Goal: Information Seeking & Learning: Check status

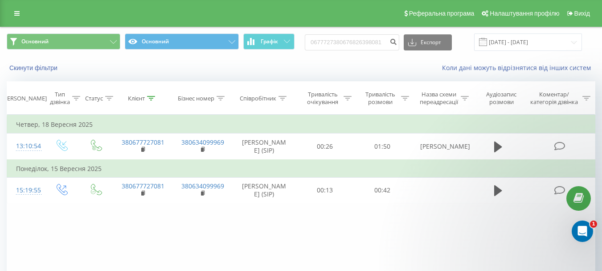
click at [342, 44] on input "0677727380676826398081" at bounding box center [352, 42] width 95 height 16
type input "380676826398"
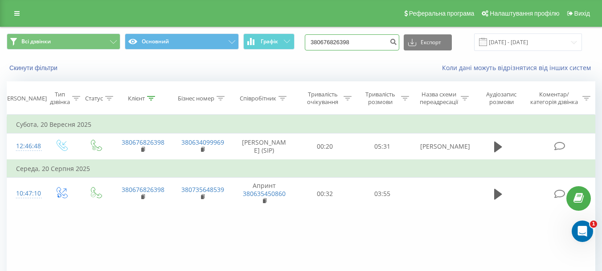
click at [367, 49] on input "380676826398" at bounding box center [352, 42] width 95 height 16
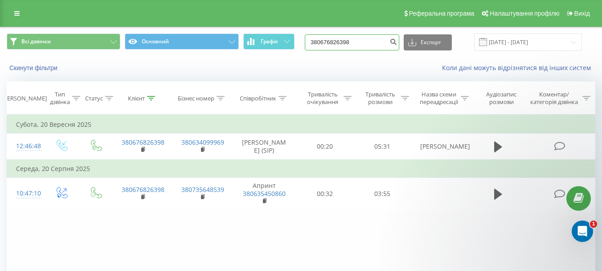
click at [365, 49] on input "380676826398" at bounding box center [352, 42] width 95 height 16
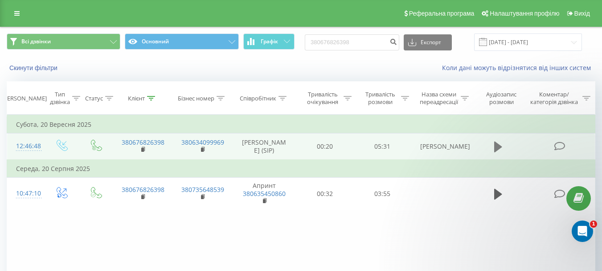
click at [499, 148] on icon at bounding box center [498, 146] width 8 height 11
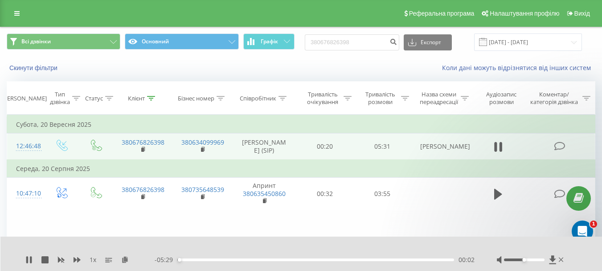
click at [187, 259] on div "00:02" at bounding box center [315, 259] width 277 height 3
click at [194, 259] on div "00:20" at bounding box center [315, 259] width 277 height 3
click at [226, 259] on div "00:58" at bounding box center [315, 259] width 277 height 3
click at [233, 258] on div "01:00" at bounding box center [315, 259] width 277 height 3
click at [242, 258] on div "01:09" at bounding box center [315, 259] width 277 height 3
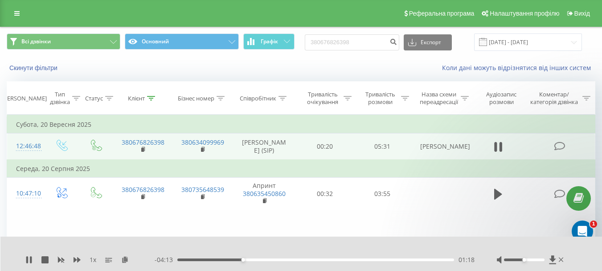
click at [250, 258] on div "01:18" at bounding box center [315, 259] width 277 height 3
click at [260, 260] on div "01:32" at bounding box center [315, 259] width 277 height 3
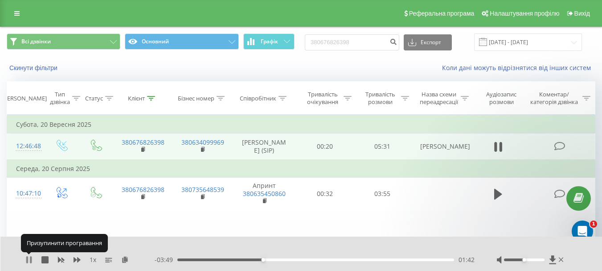
click at [28, 259] on icon at bounding box center [27, 259] width 2 height 7
